Goal: Information Seeking & Learning: Learn about a topic

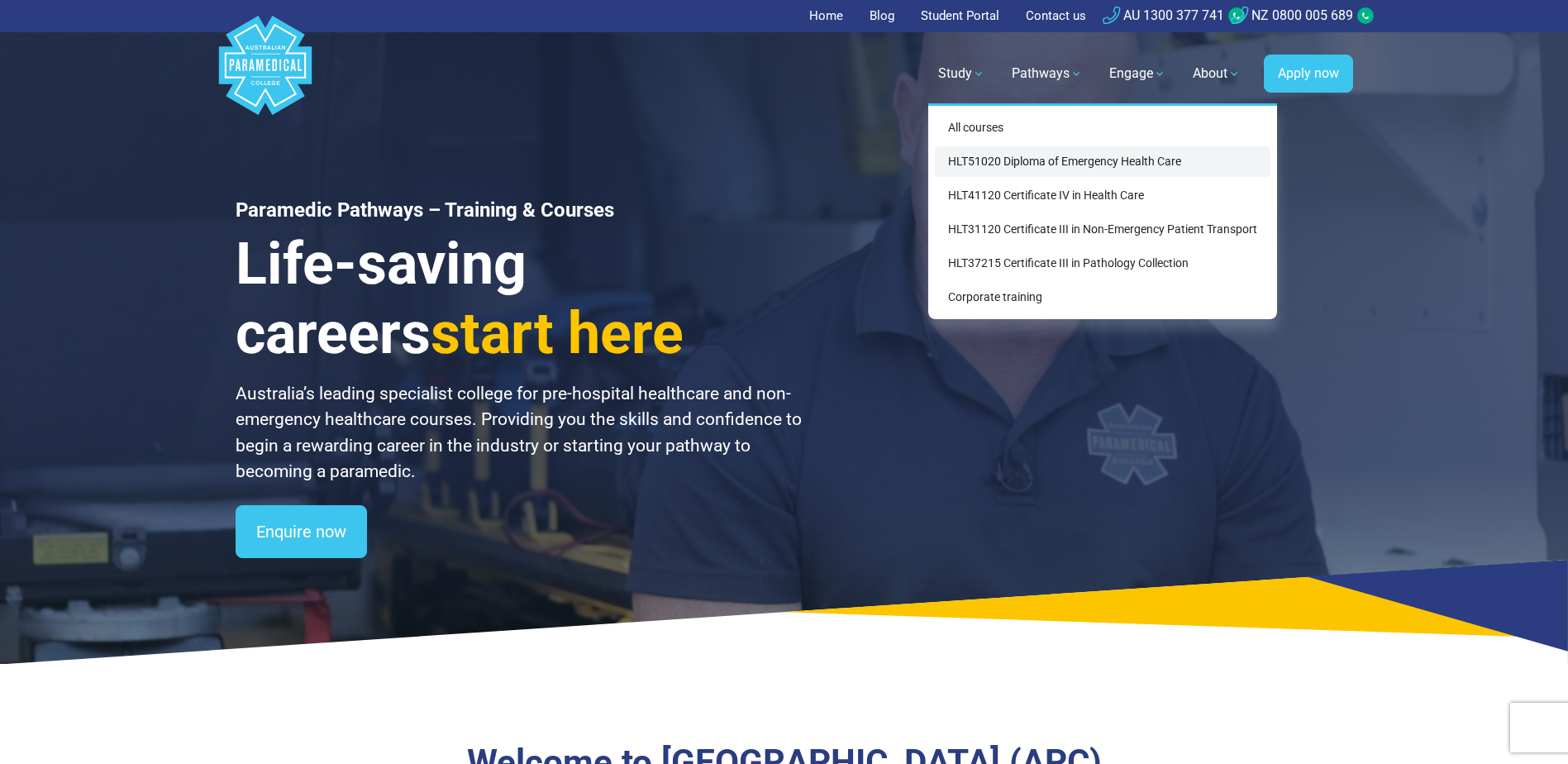
click at [993, 167] on link "HLT51020 Diploma of Emergency Health Care" at bounding box center [1103, 161] width 336 height 30
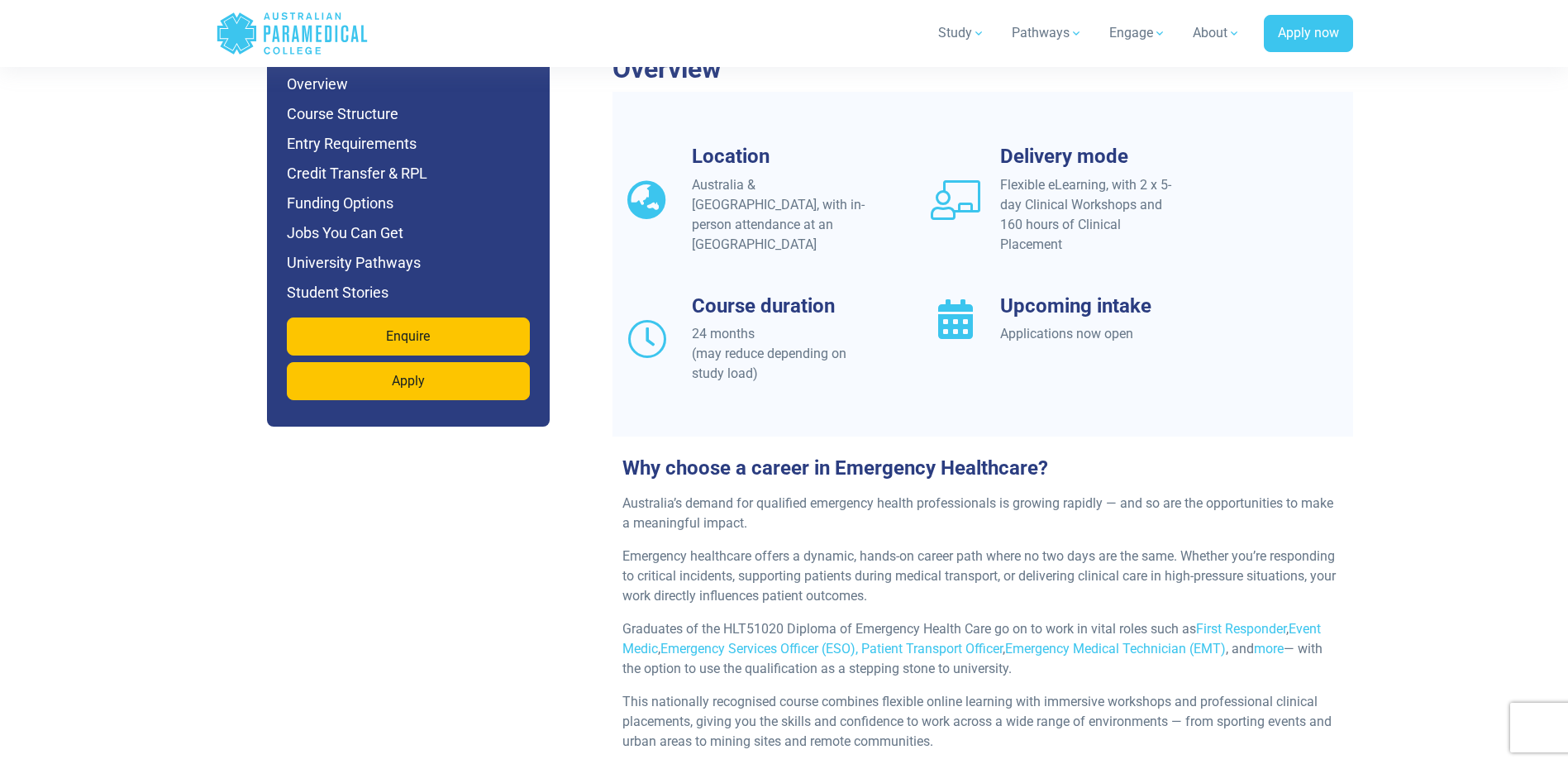
scroll to position [1570, 0]
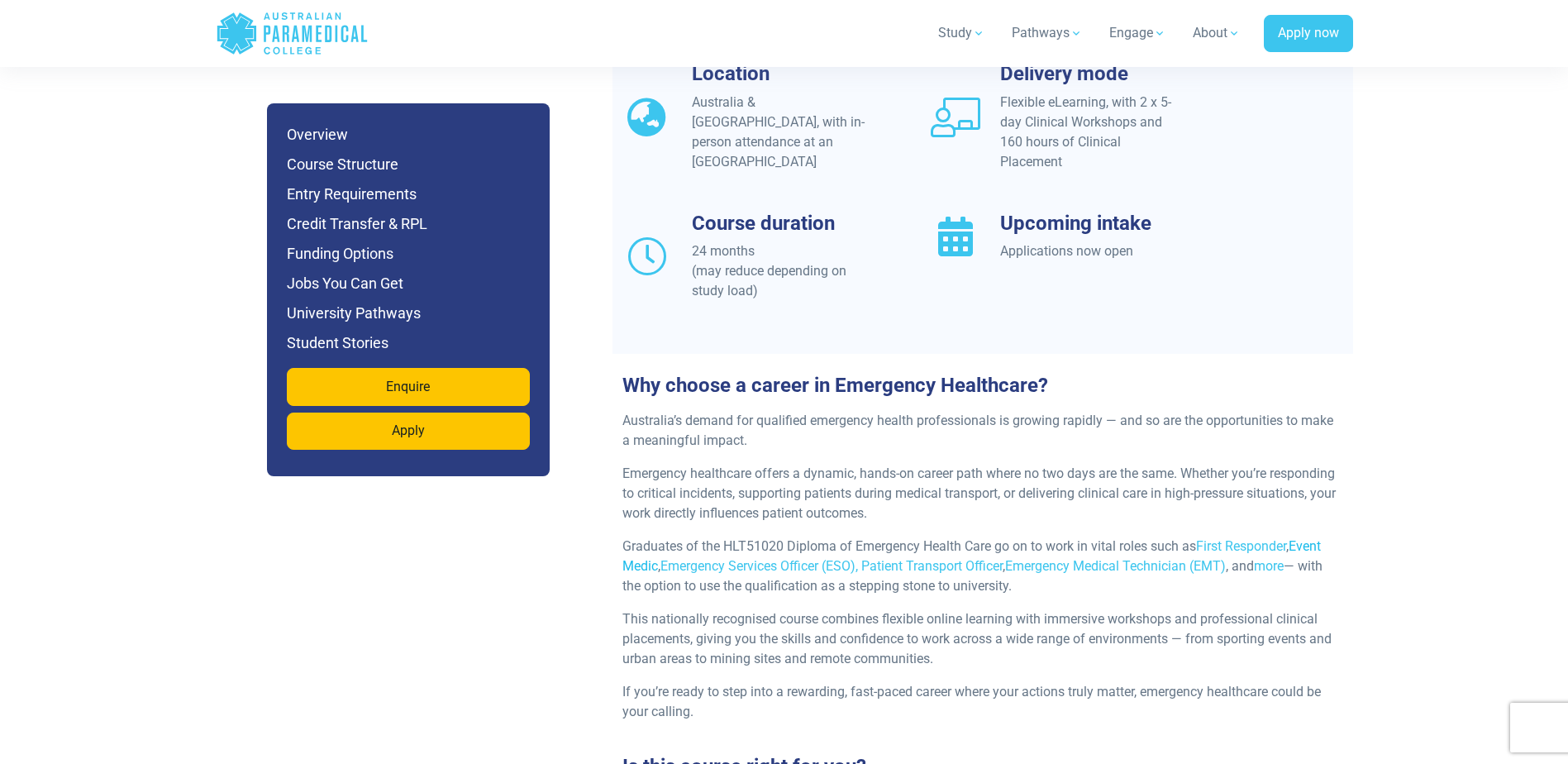
click at [1303, 538] on link "Event Medic" at bounding box center [972, 556] width 699 height 36
click at [758, 558] on link "Emergency Services Officer (ESO)," at bounding box center [759, 566] width 198 height 16
click at [1107, 558] on link "Emergency Medical Technician (EMT)" at bounding box center [1116, 566] width 220 height 16
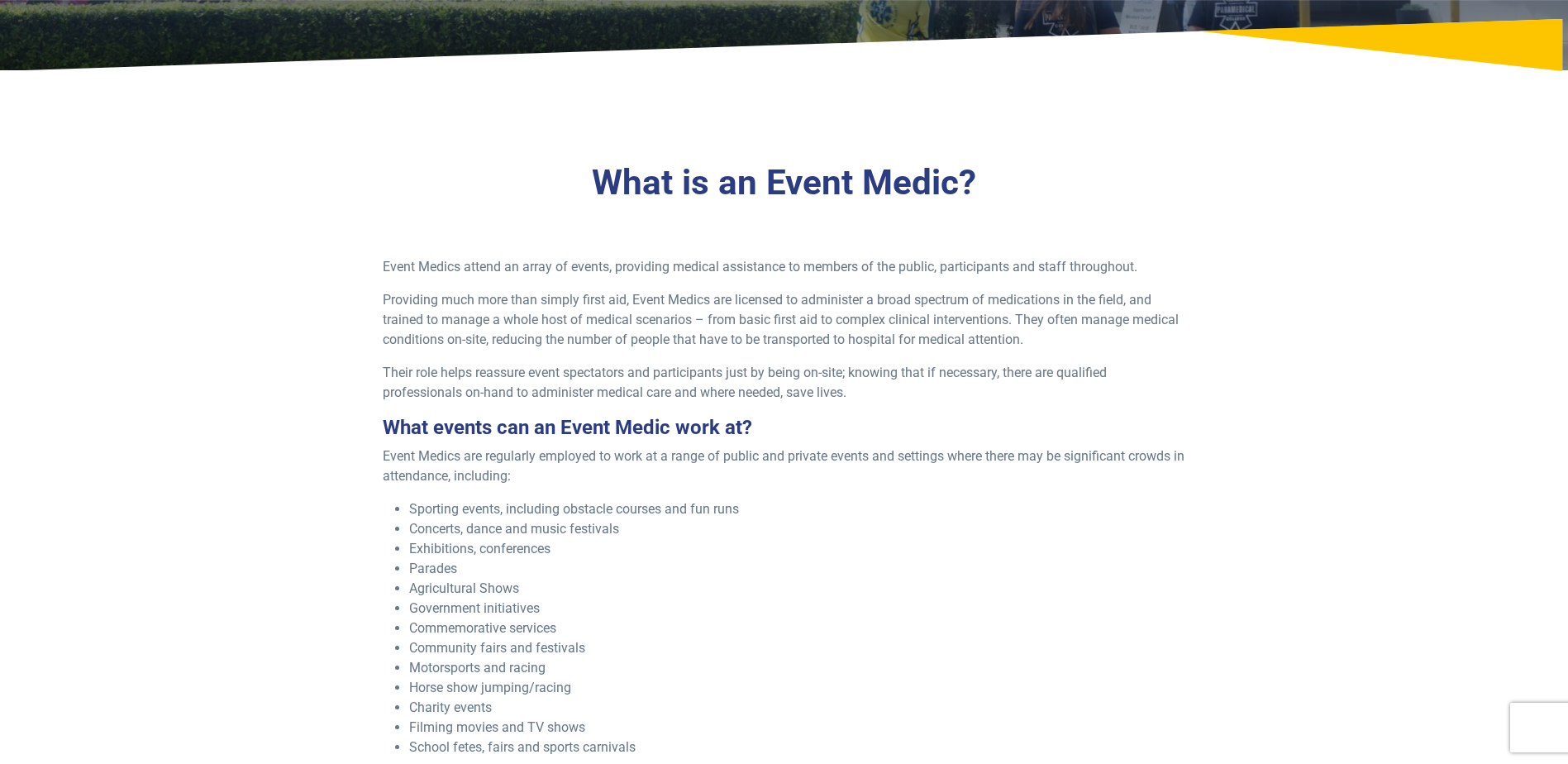
scroll to position [330, 0]
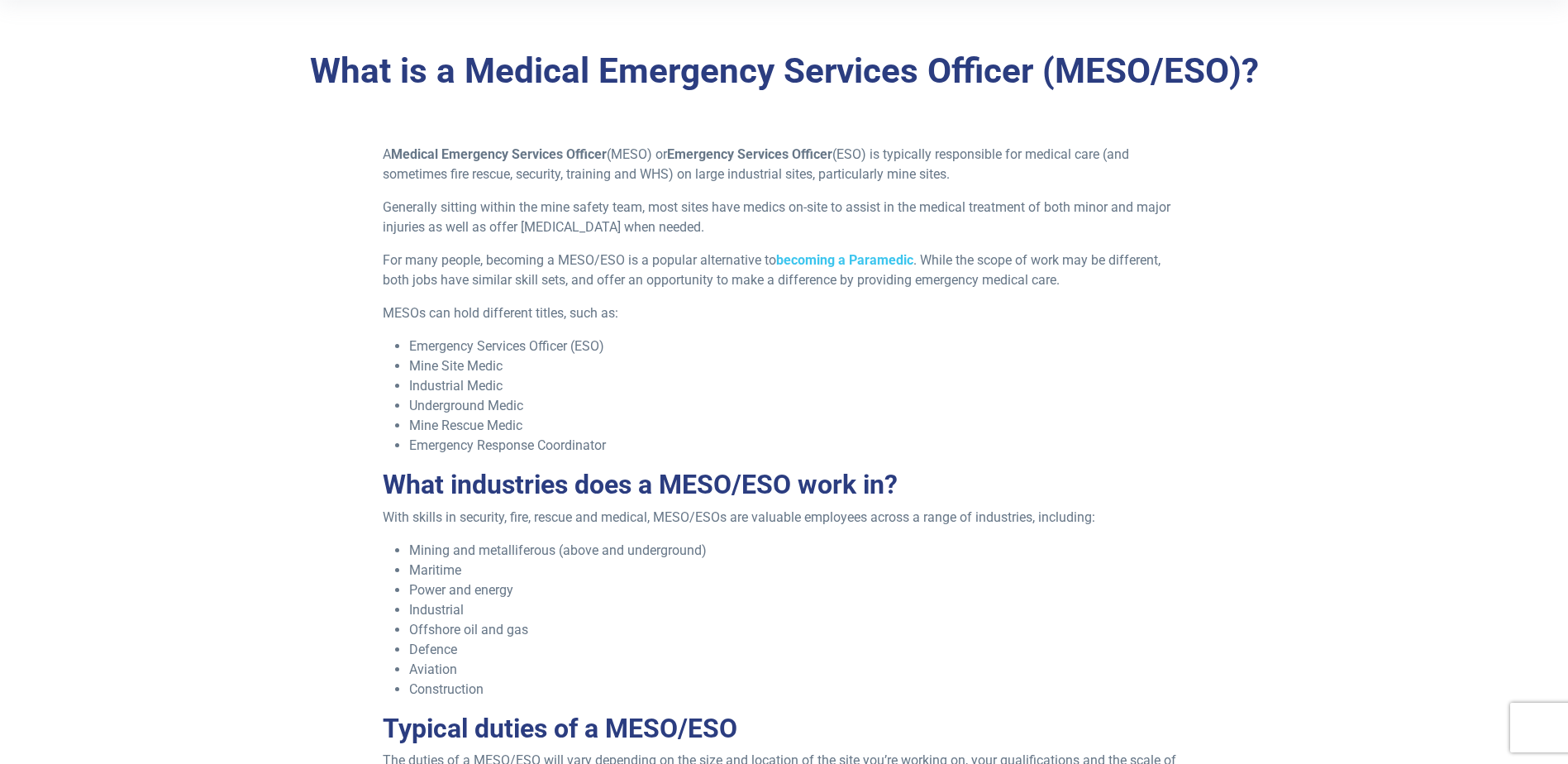
scroll to position [579, 0]
